Goal: Information Seeking & Learning: Learn about a topic

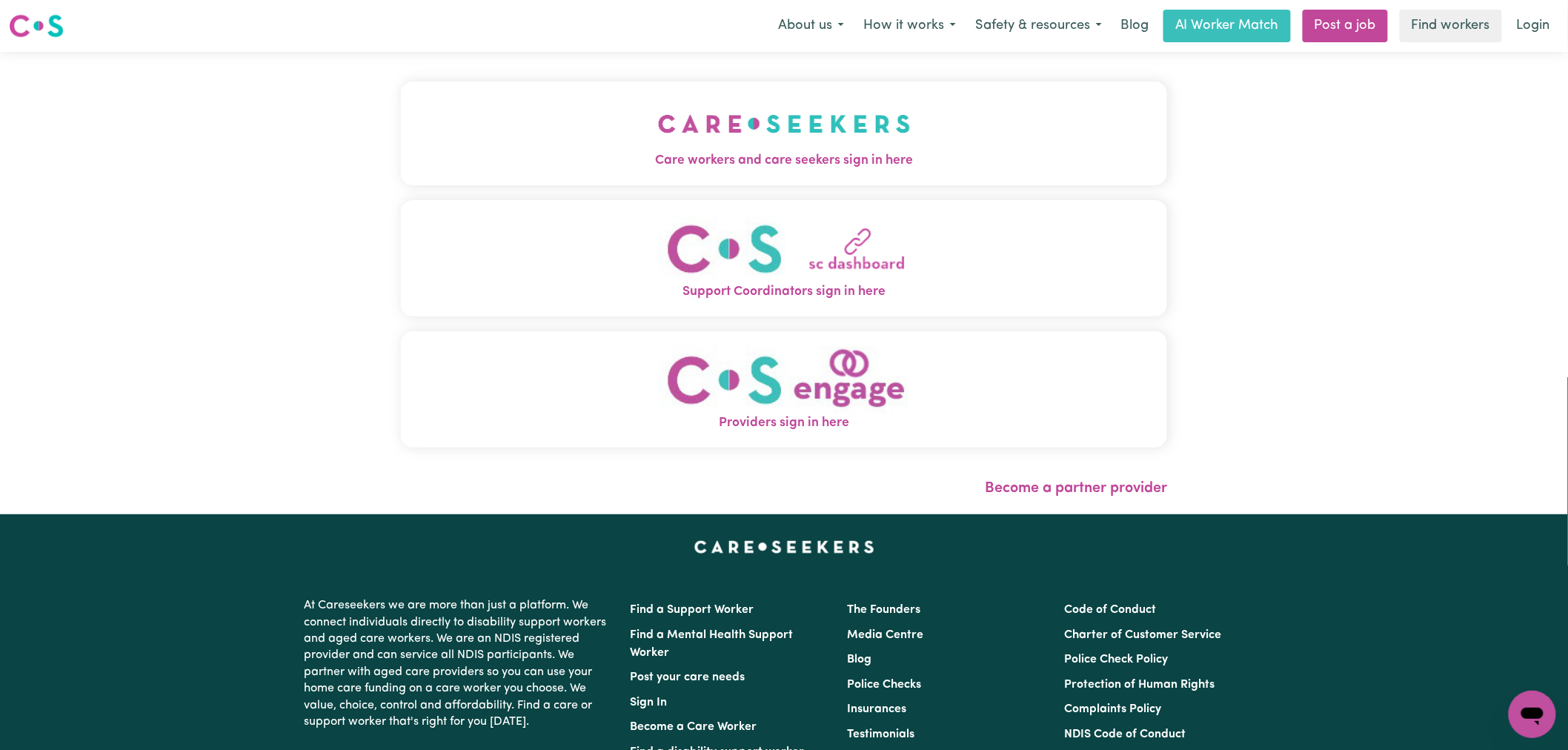
click at [722, 172] on button "Care workers and care seekers sign in here" at bounding box center [784, 133] width 766 height 104
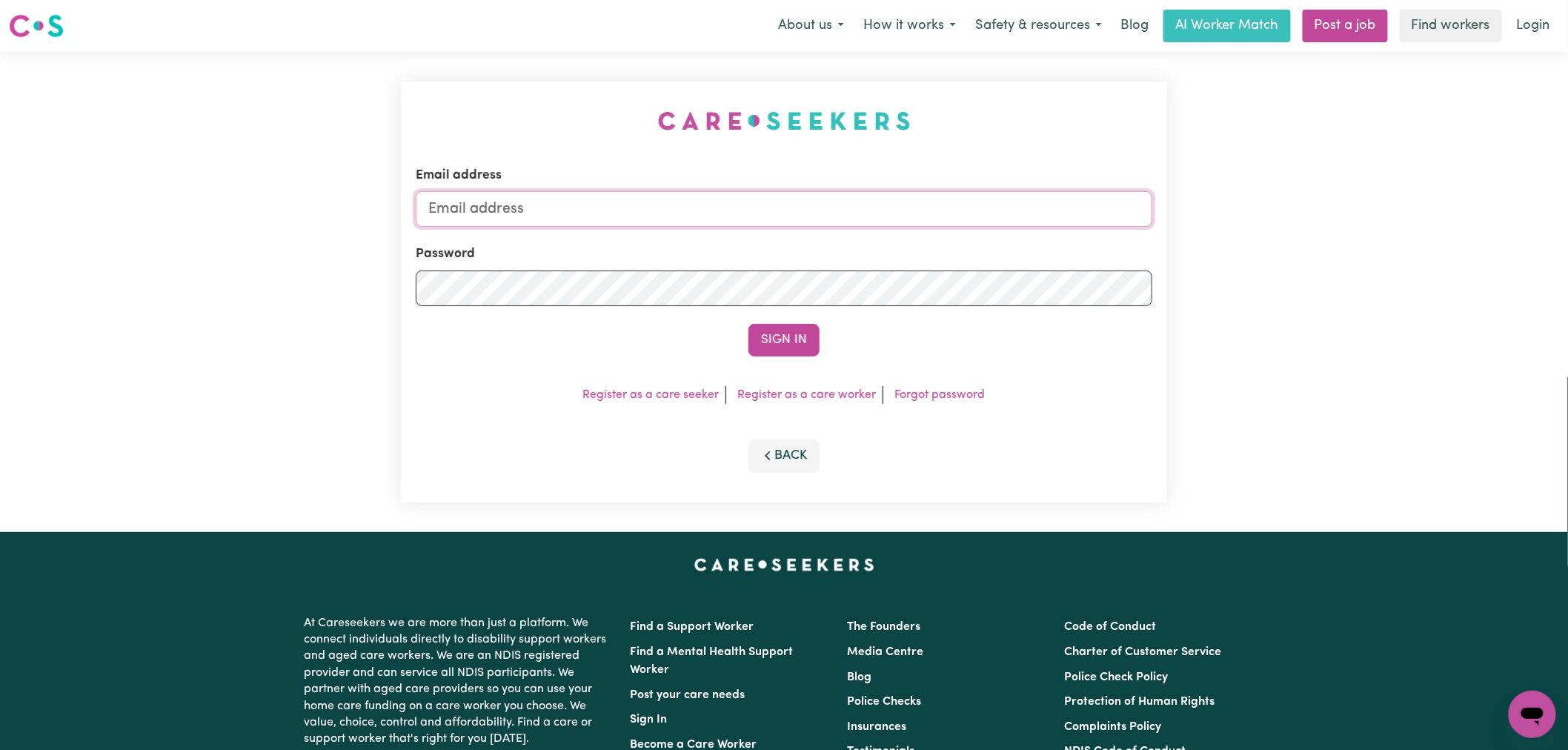
type input "[PERSON_NAME][EMAIL_ADDRESS][DOMAIN_NAME]"
click at [778, 346] on button "Sign In" at bounding box center [784, 340] width 71 height 33
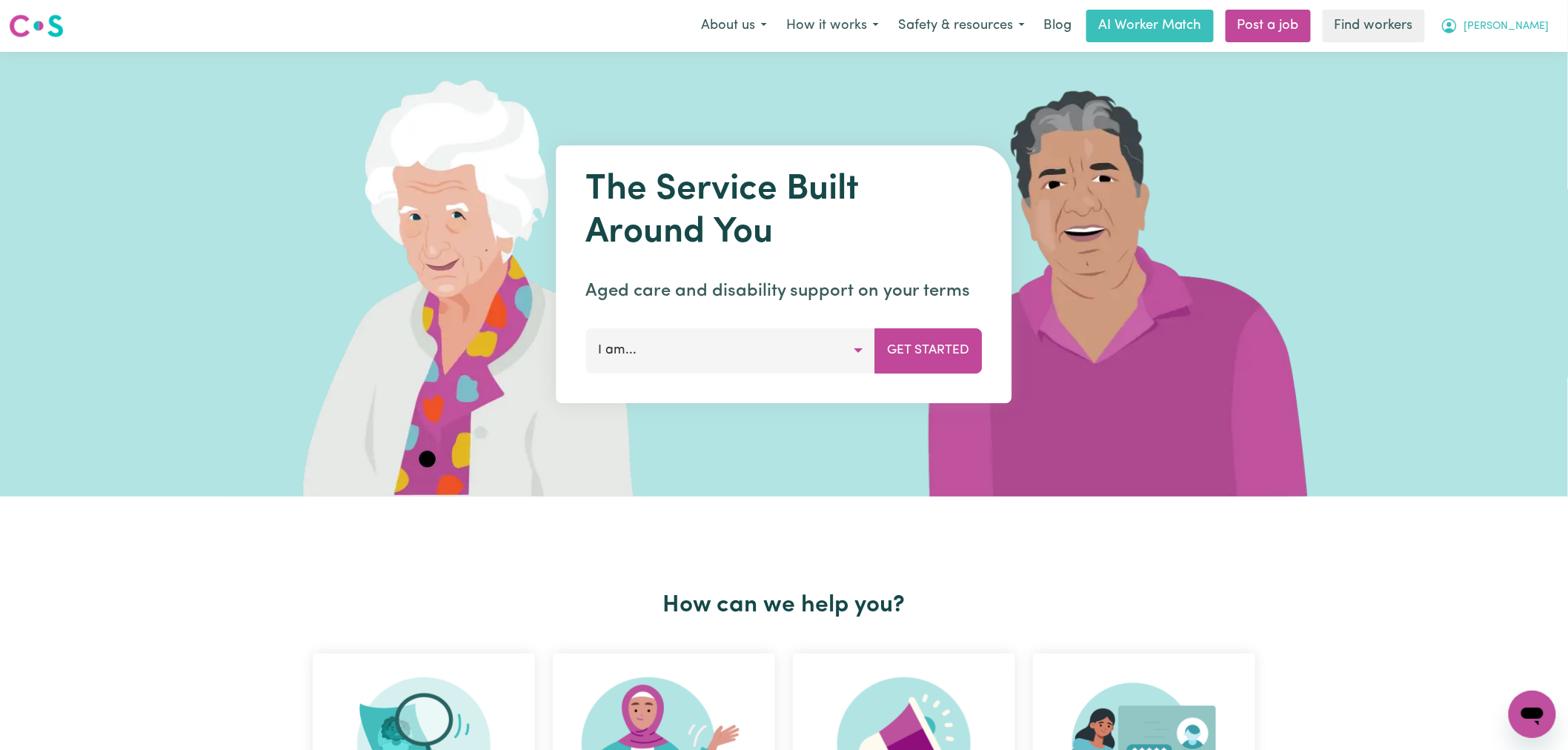
click at [1525, 34] on span "[PERSON_NAME]" at bounding box center [1507, 27] width 85 height 16
click at [1509, 94] on link "Logout" at bounding box center [1499, 85] width 117 height 28
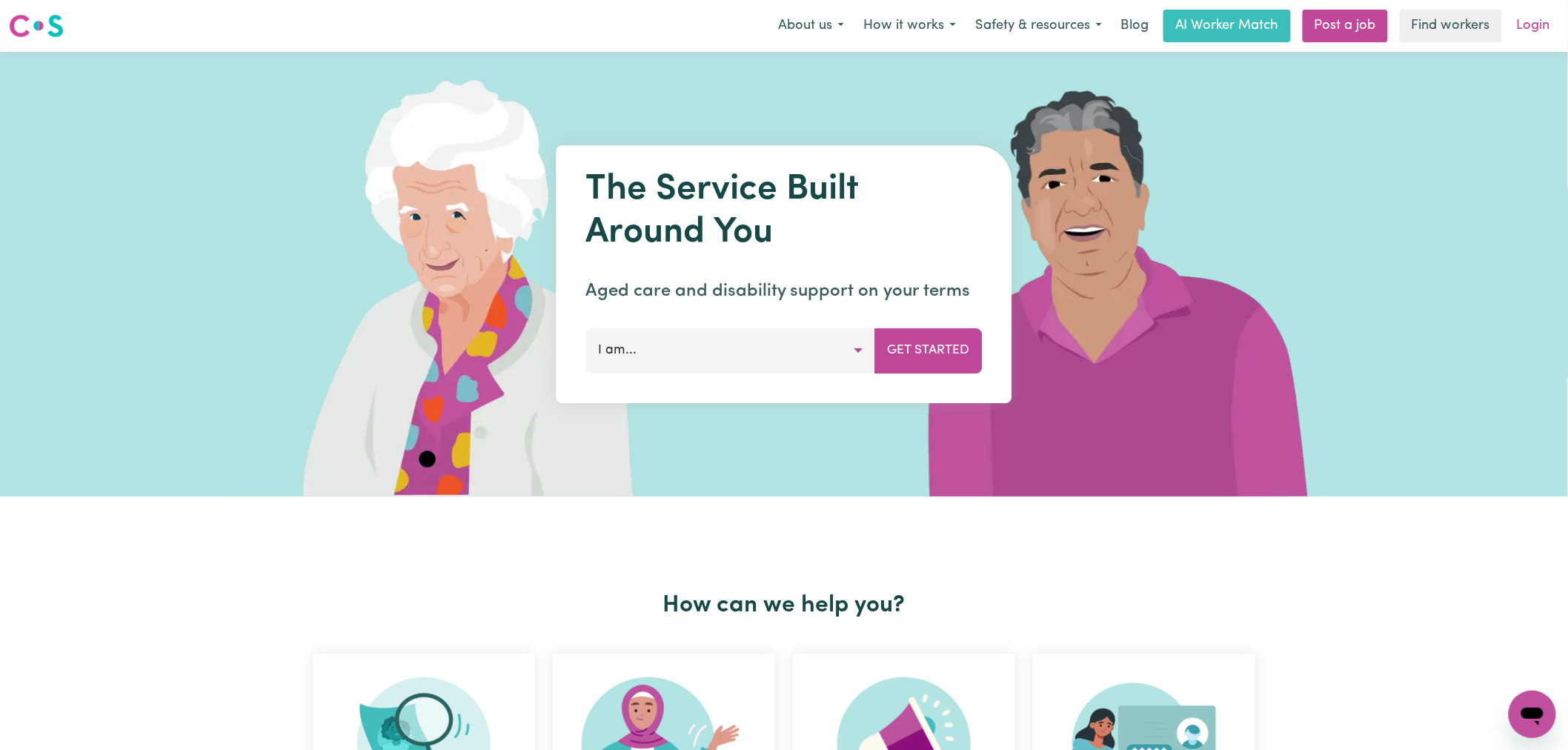
click at [1541, 27] on link "Login" at bounding box center [1533, 26] width 51 height 33
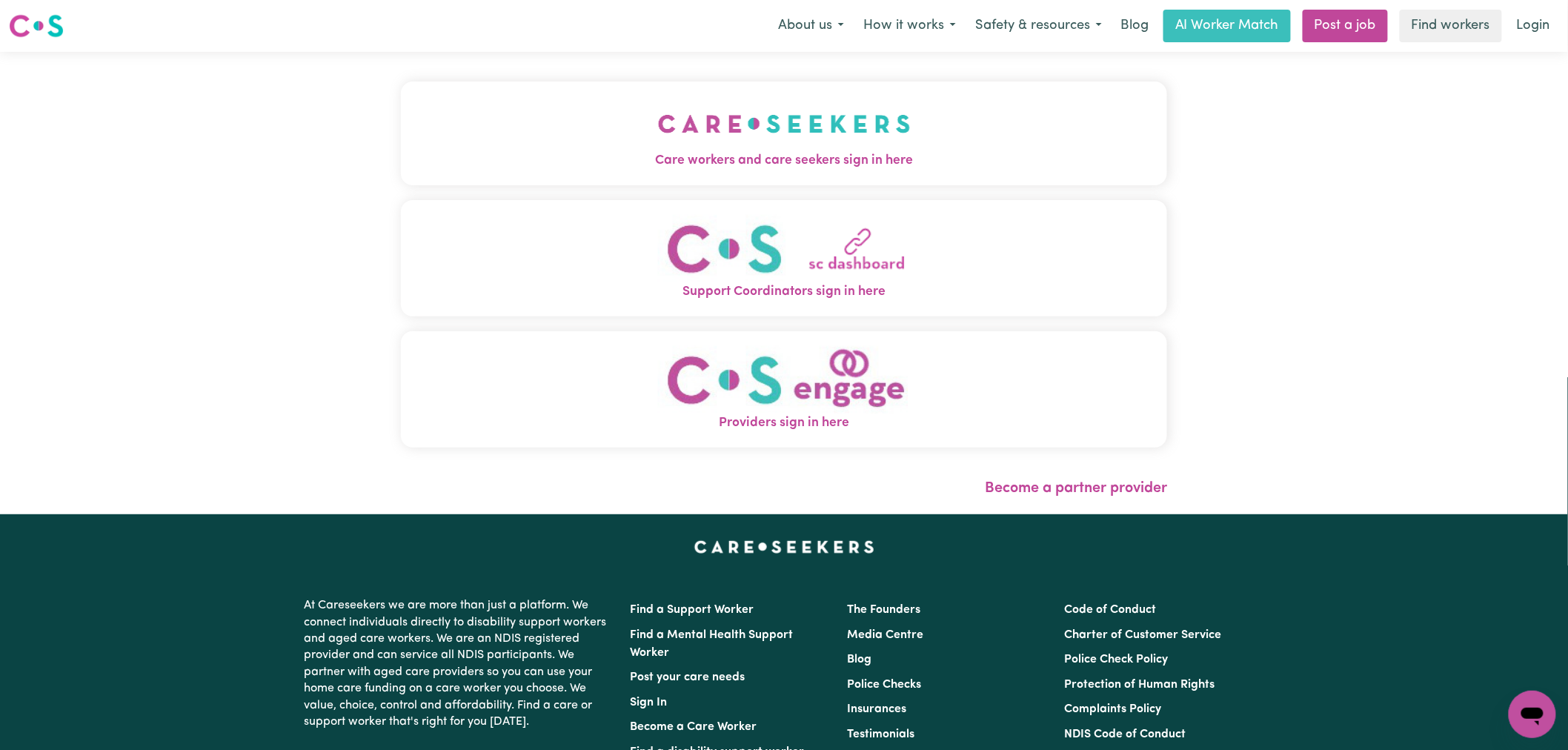
click at [573, 190] on div "Care workers and care seekers sign in here Support Coordinators sign in here Pr…" at bounding box center [784, 272] width 766 height 381
click at [678, 136] on img "Care workers and care seekers sign in here" at bounding box center [784, 123] width 252 height 55
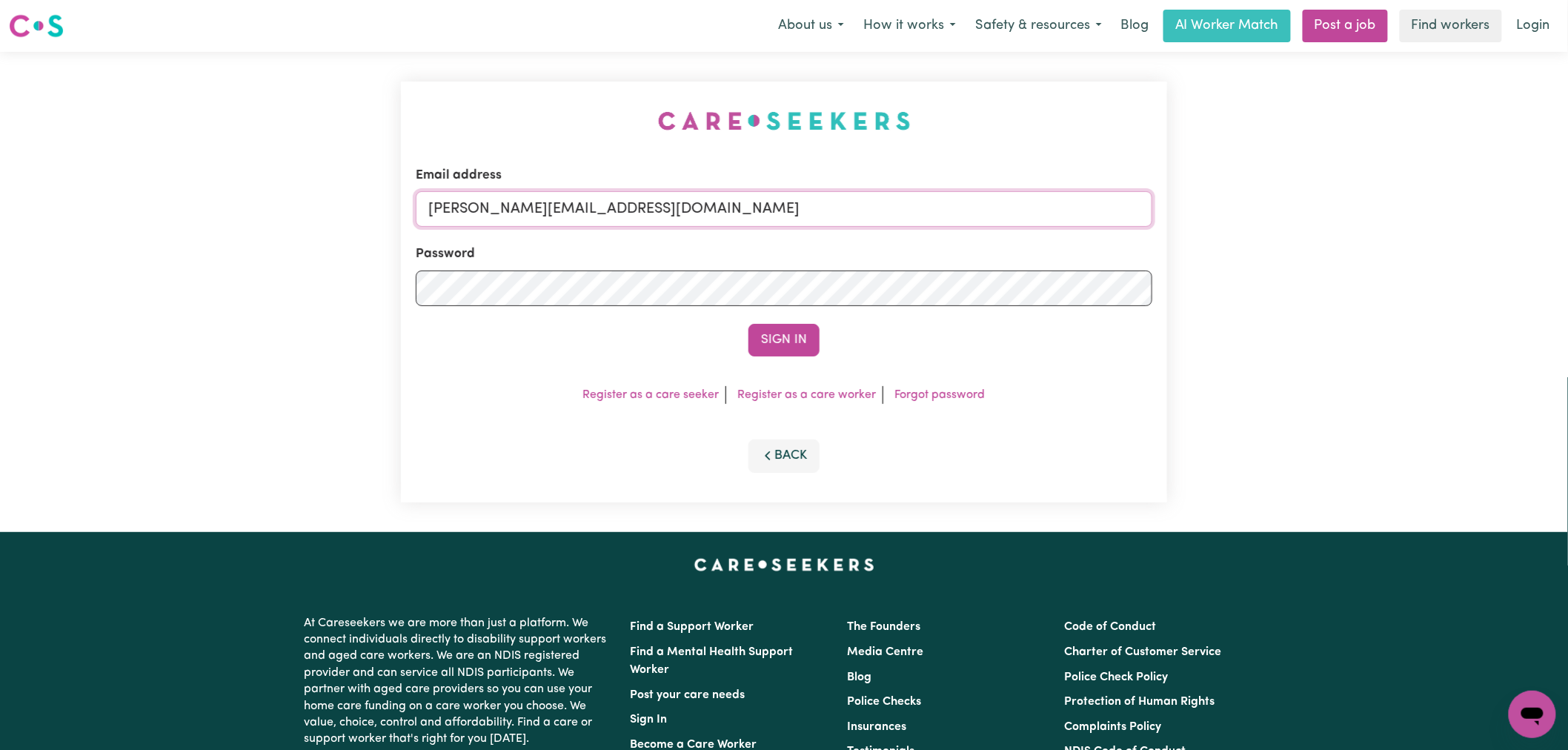
click at [702, 220] on input "lindsay@careseekers.com.au" at bounding box center [784, 209] width 737 height 36
drag, startPoint x: 780, startPoint y: 208, endPoint x: 500, endPoint y: 204, distance: 280.0
click at [500, 204] on input "superuser~CaronuttingMMJ@careseekers.com.au" at bounding box center [784, 209] width 737 height 36
type input "superuser~lindsay.jo.hayes@gmail.com"
click at [801, 341] on button "Sign In" at bounding box center [784, 340] width 71 height 33
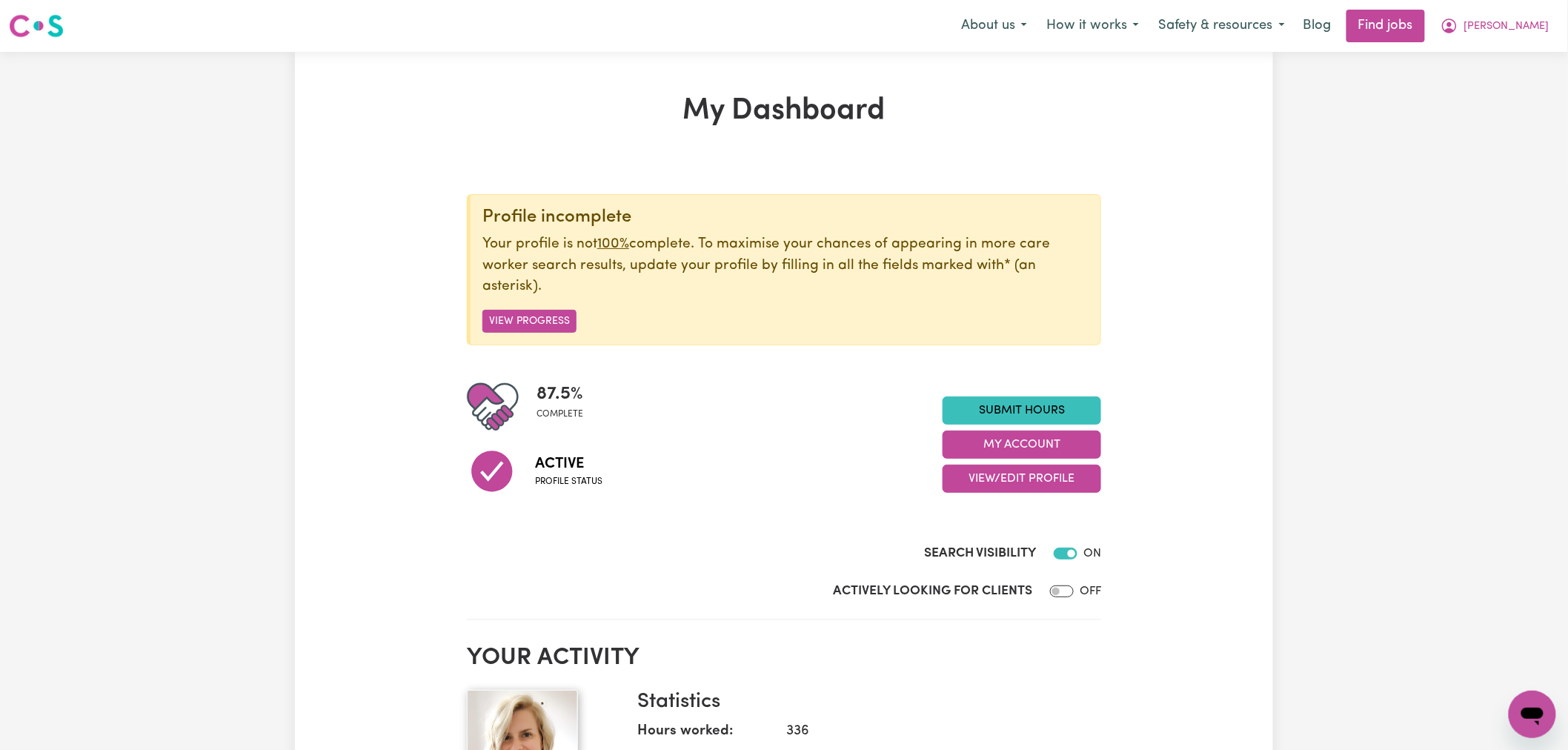
click at [1295, 31] on button "Safety & resources" at bounding box center [1221, 26] width 146 height 31
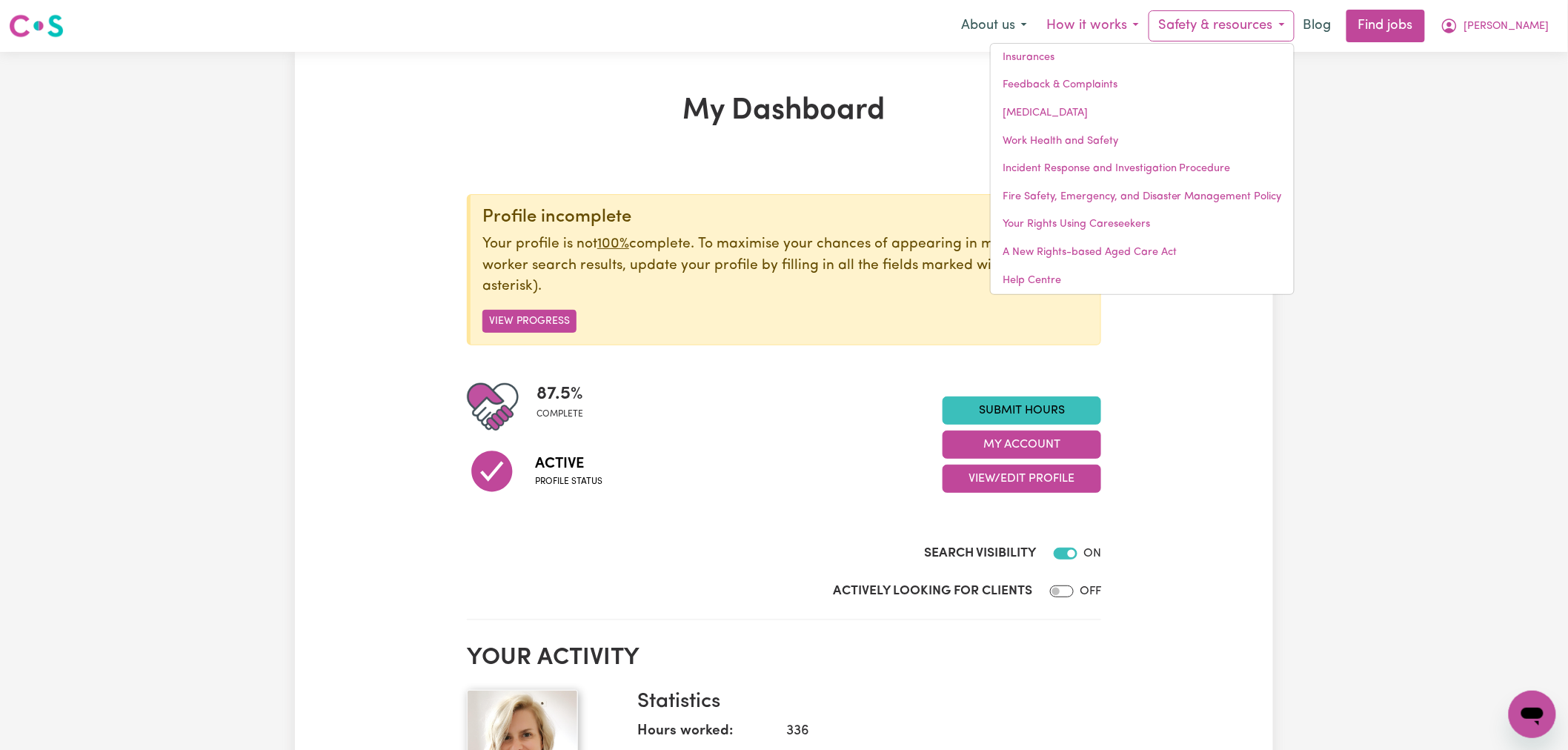
click at [1148, 28] on button "How it works" at bounding box center [1093, 26] width 112 height 31
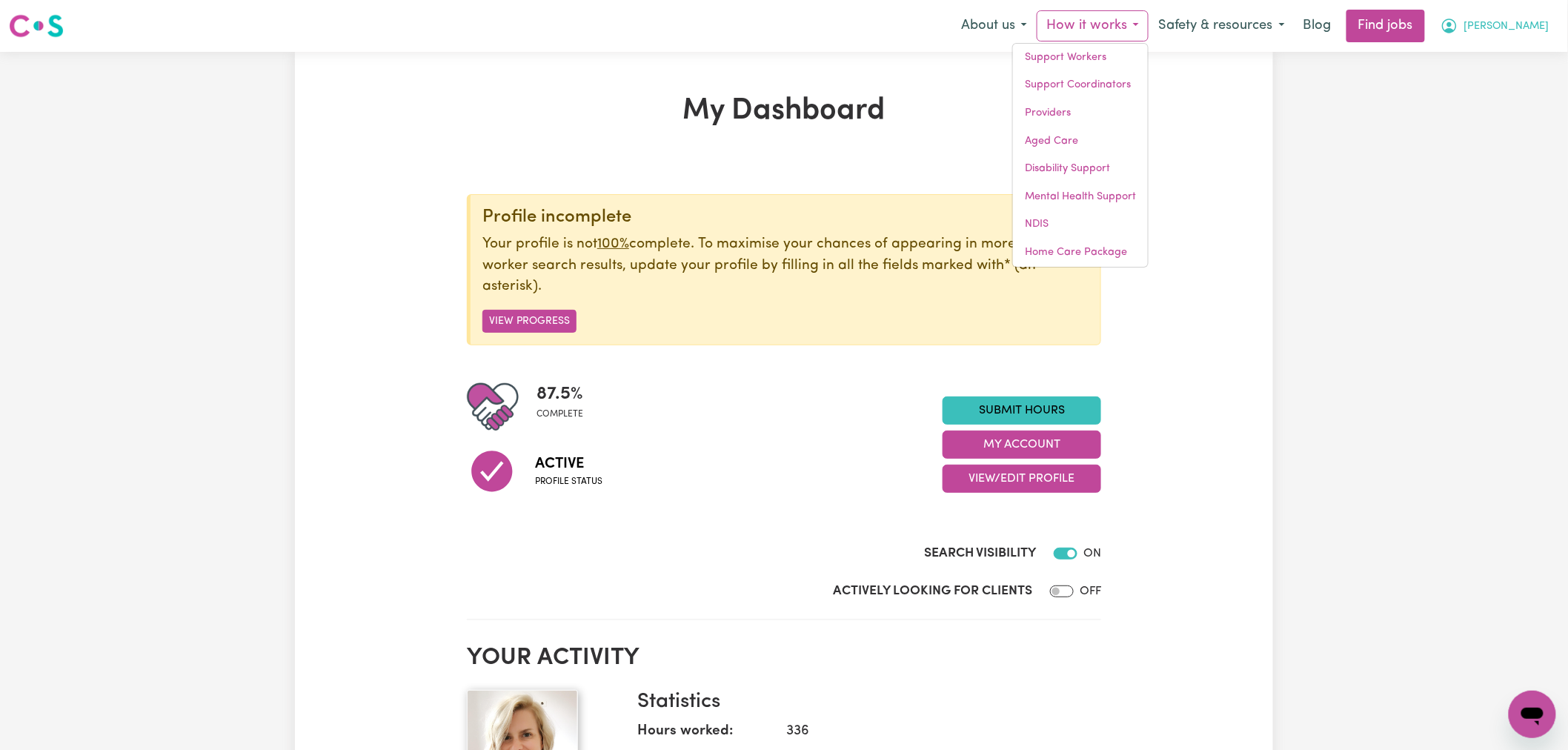
click at [1546, 31] on span "[PERSON_NAME]" at bounding box center [1507, 27] width 85 height 16
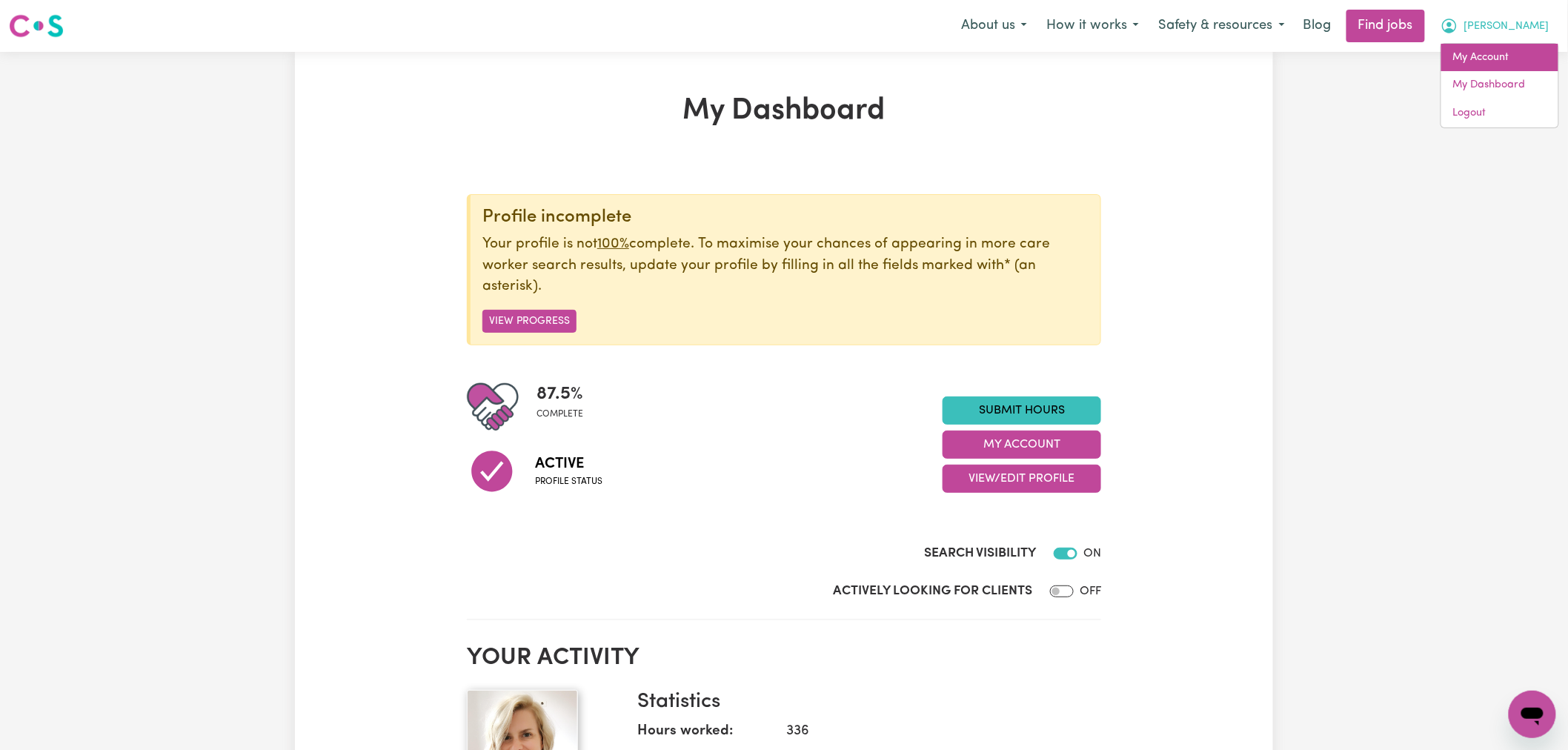
click at [1525, 55] on link "My Account" at bounding box center [1499, 58] width 117 height 28
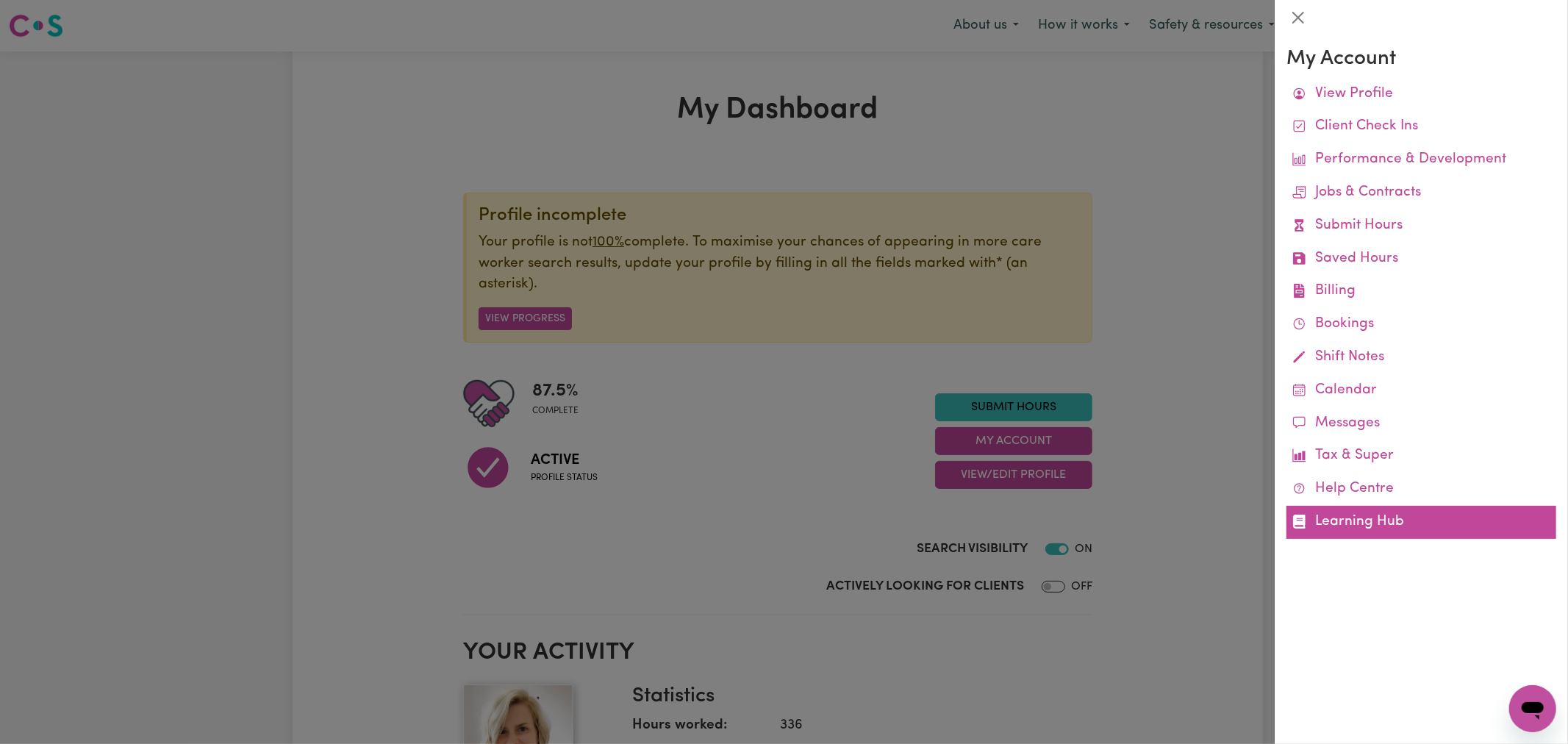
click at [1368, 520] on link "Learning Hub" at bounding box center [1421, 522] width 270 height 33
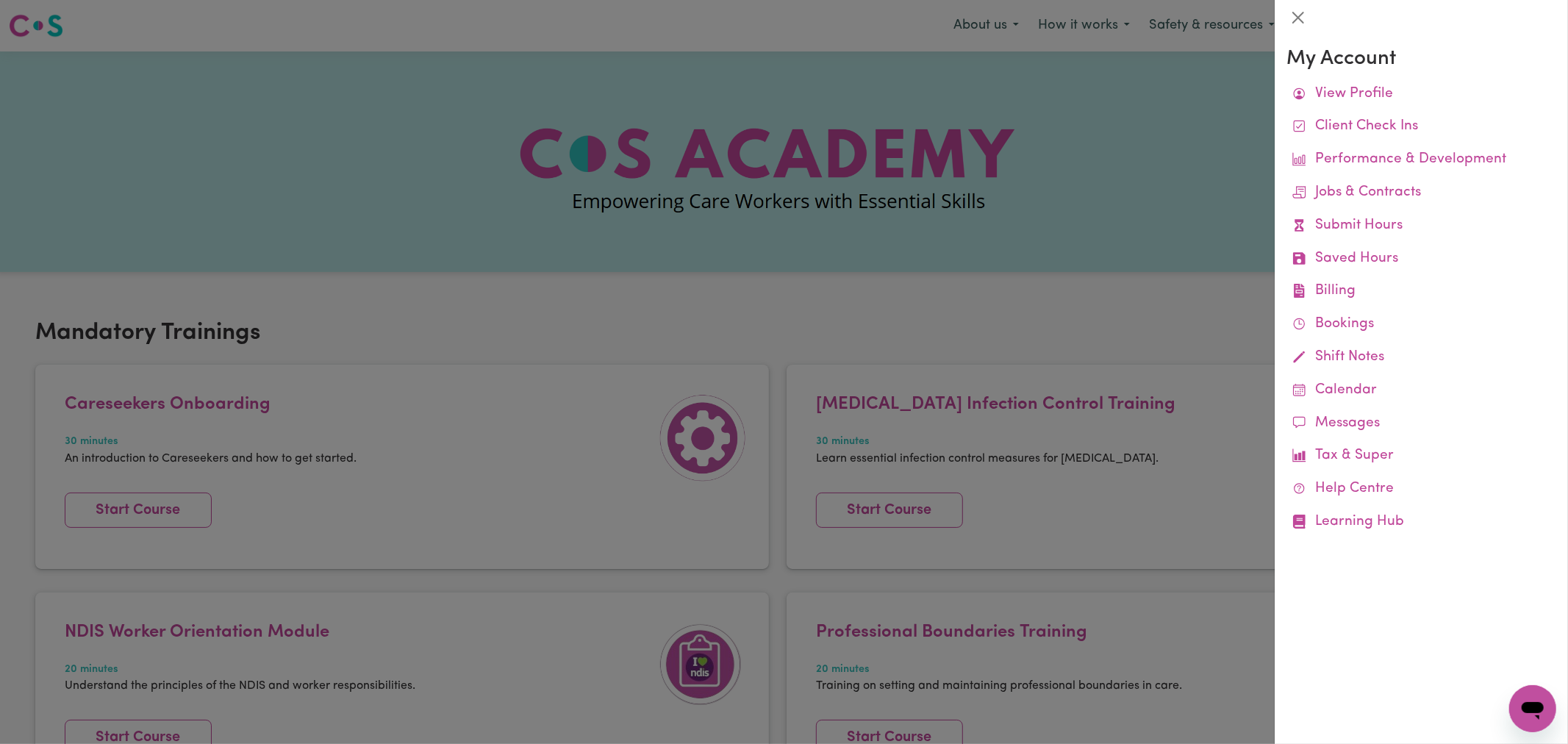
click at [605, 262] on div at bounding box center [784, 372] width 1568 height 744
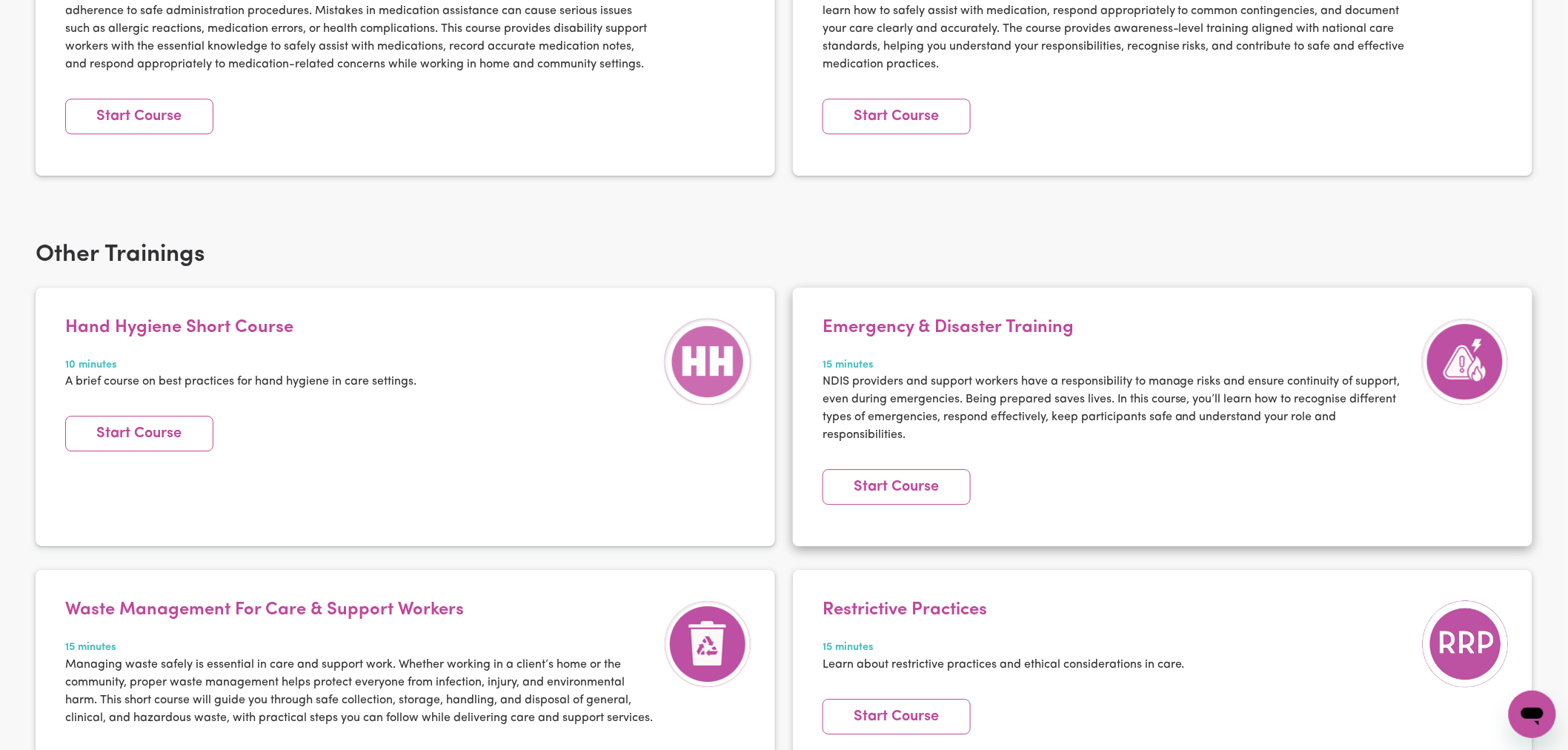
scroll to position [1893, 0]
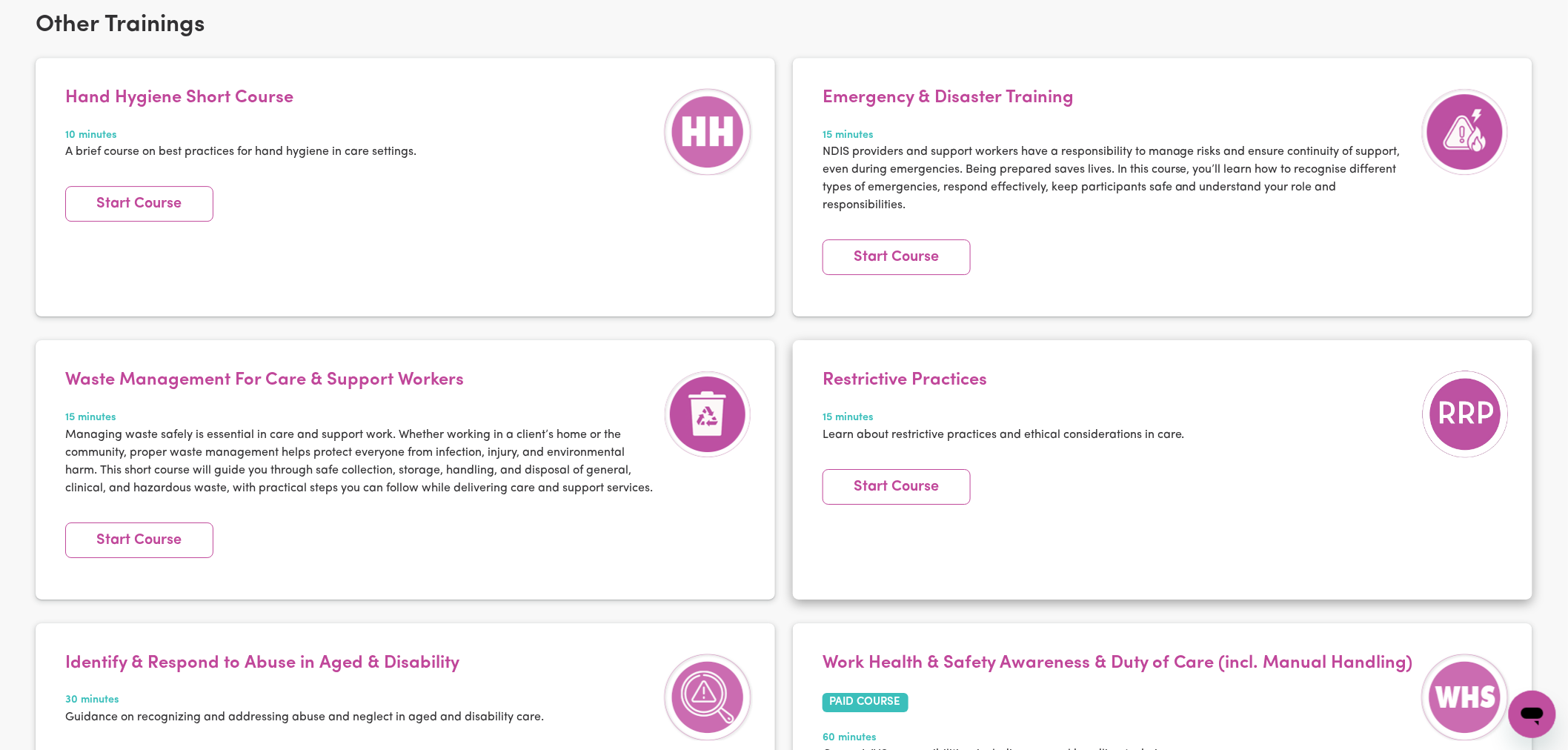
drag, startPoint x: 1468, startPoint y: 415, endPoint x: 1258, endPoint y: 416, distance: 210.0
click at [1465, 415] on img at bounding box center [1465, 414] width 89 height 89
click at [912, 474] on link "Start Course" at bounding box center [896, 487] width 148 height 36
